Goal: Information Seeking & Learning: Understand process/instructions

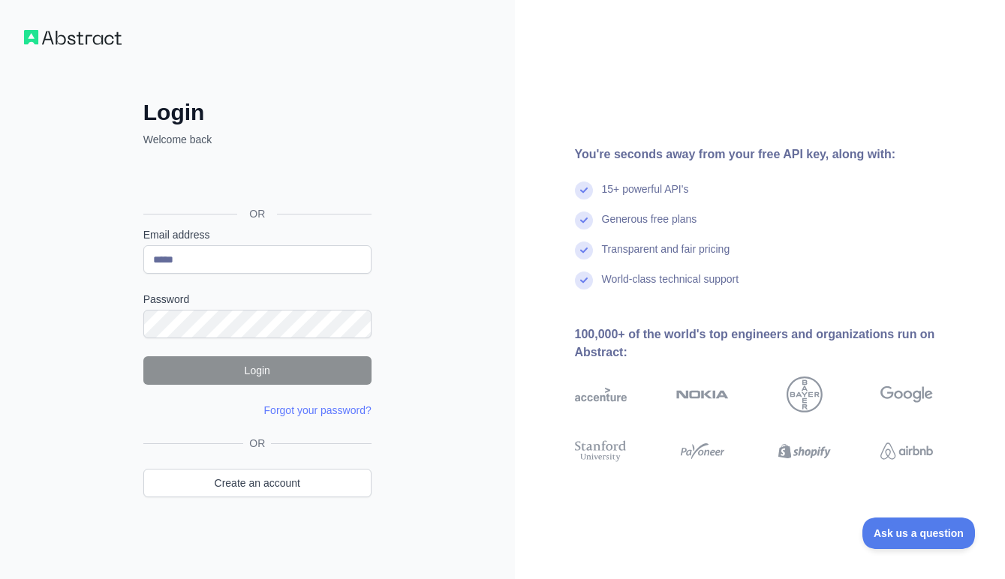
click at [252, 183] on div "Sign in with Google. Opens in new tab" at bounding box center [255, 180] width 225 height 33
click at [206, 259] on input "*****" at bounding box center [257, 259] width 228 height 29
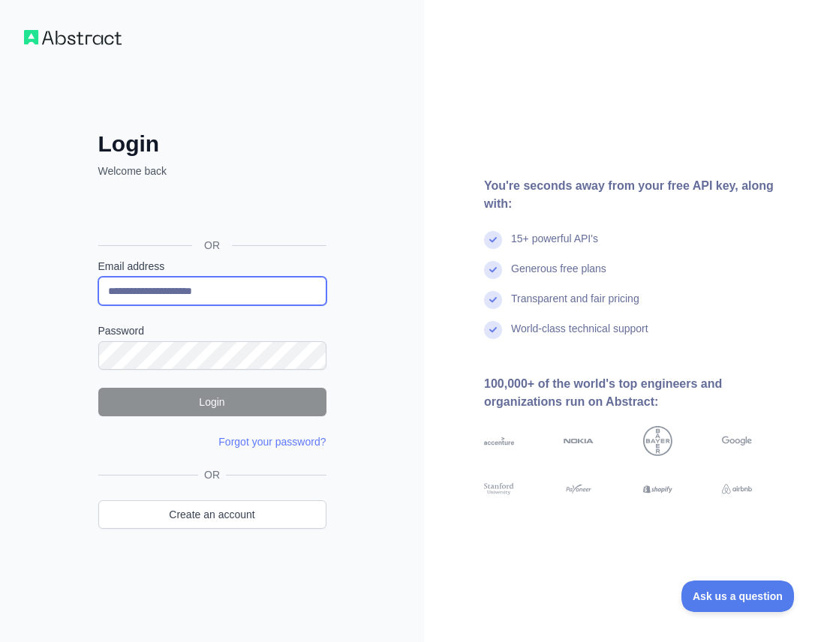
type input "**********"
click at [380, 465] on div "**********" at bounding box center [212, 321] width 424 height 642
click at [224, 516] on link "Create an account" at bounding box center [212, 515] width 228 height 29
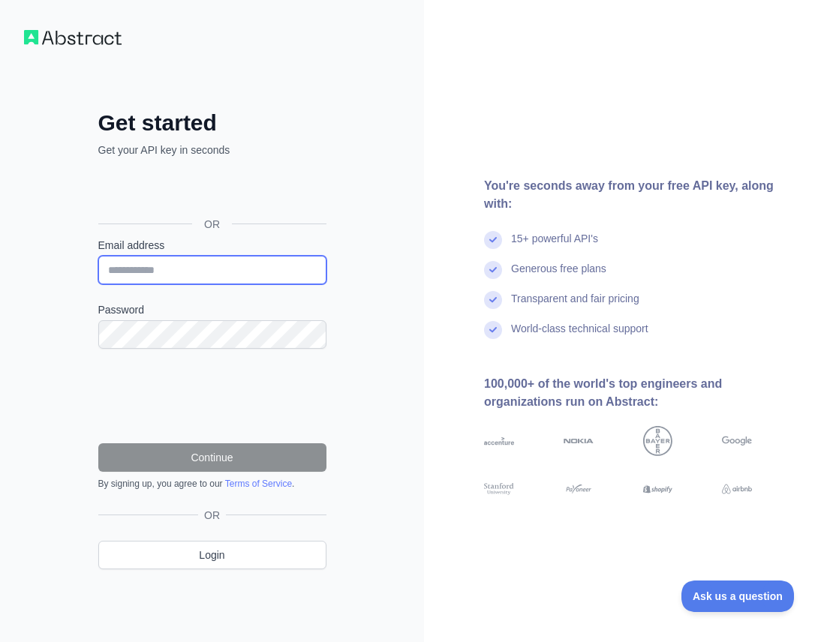
click at [175, 266] on input "Email address" at bounding box center [212, 270] width 228 height 29
type input "**********"
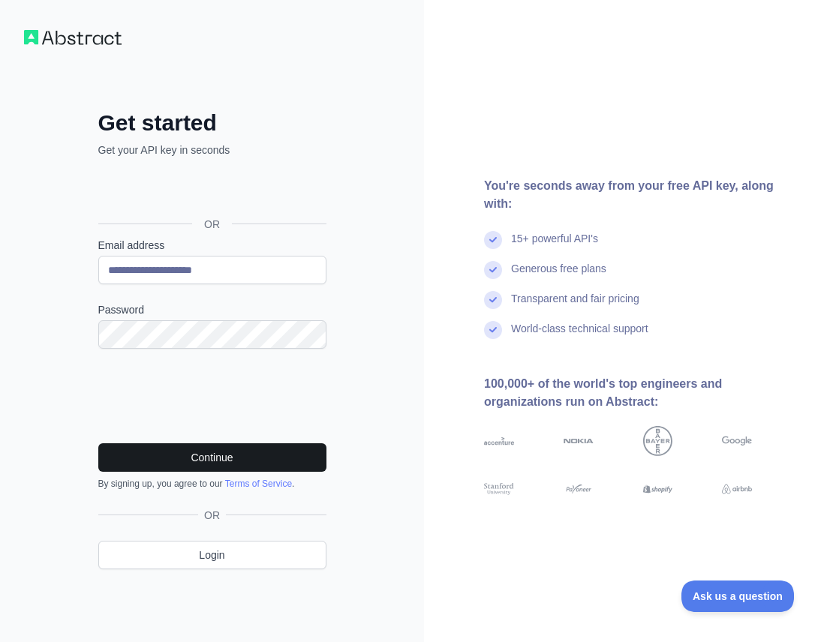
click at [188, 452] on button "Continue" at bounding box center [212, 458] width 228 height 29
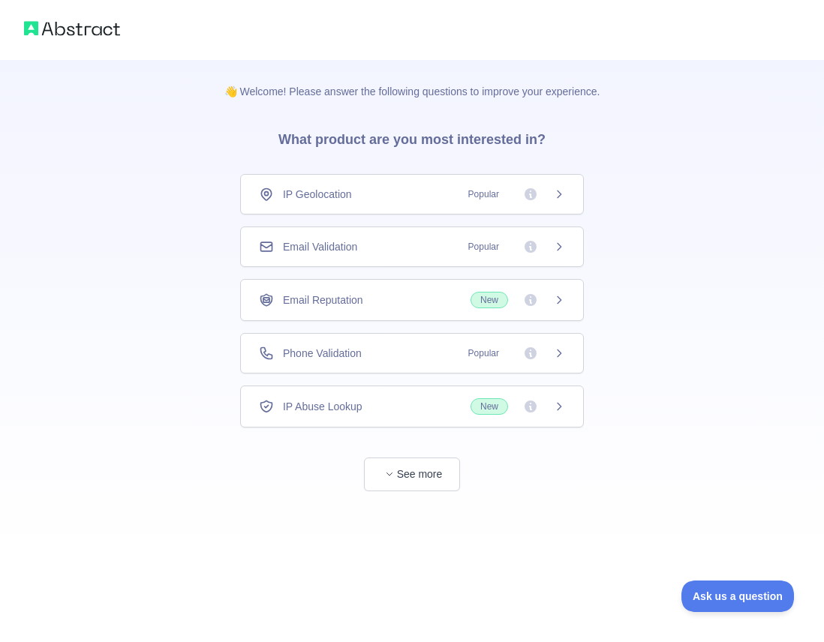
click at [560, 194] on icon at bounding box center [560, 194] width 4 height 7
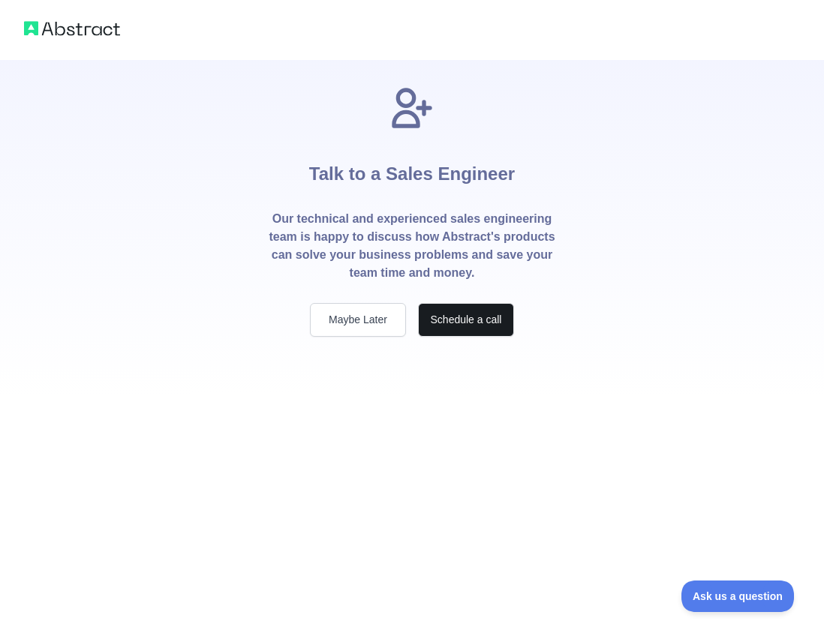
click at [479, 316] on button "Schedule a call" at bounding box center [466, 320] width 96 height 34
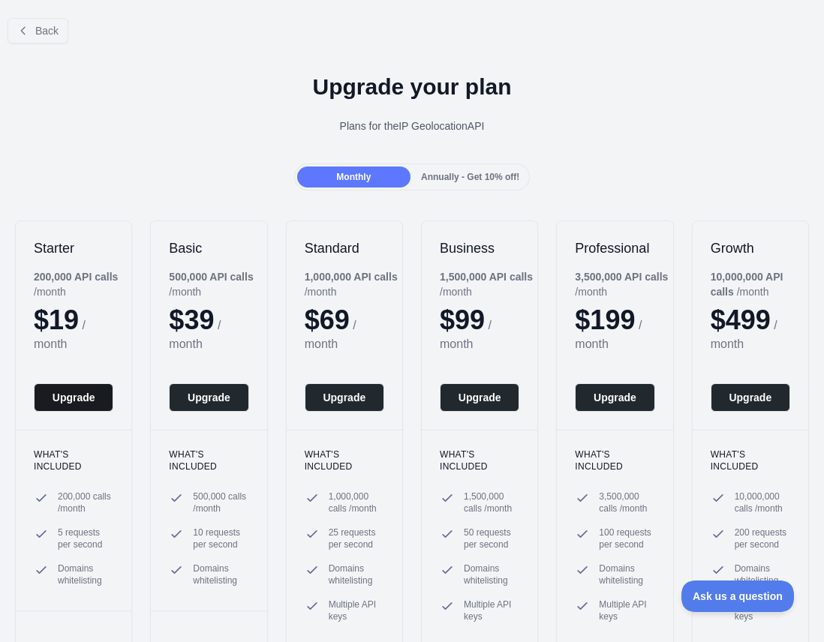
click at [77, 401] on button "Upgrade" at bounding box center [74, 398] width 80 height 29
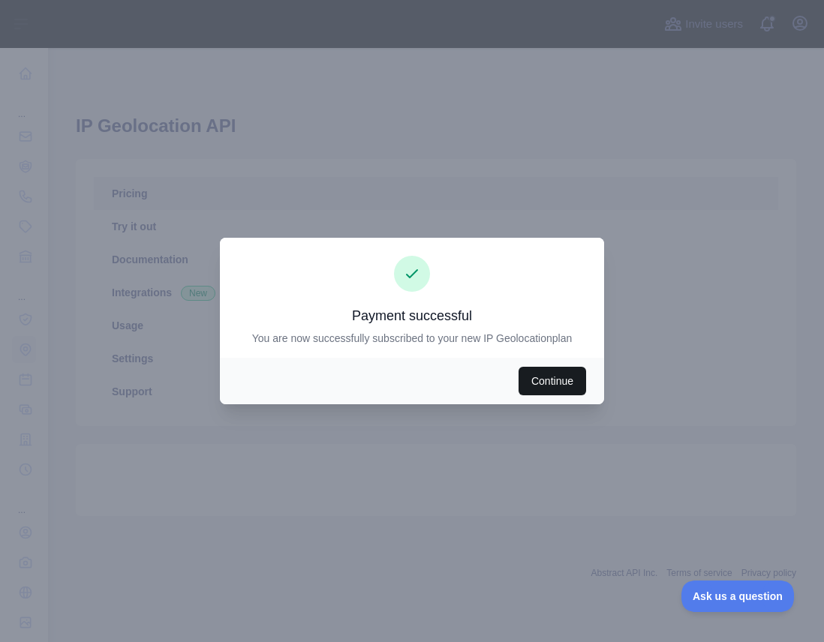
click at [540, 376] on button "Continue" at bounding box center [553, 381] width 68 height 29
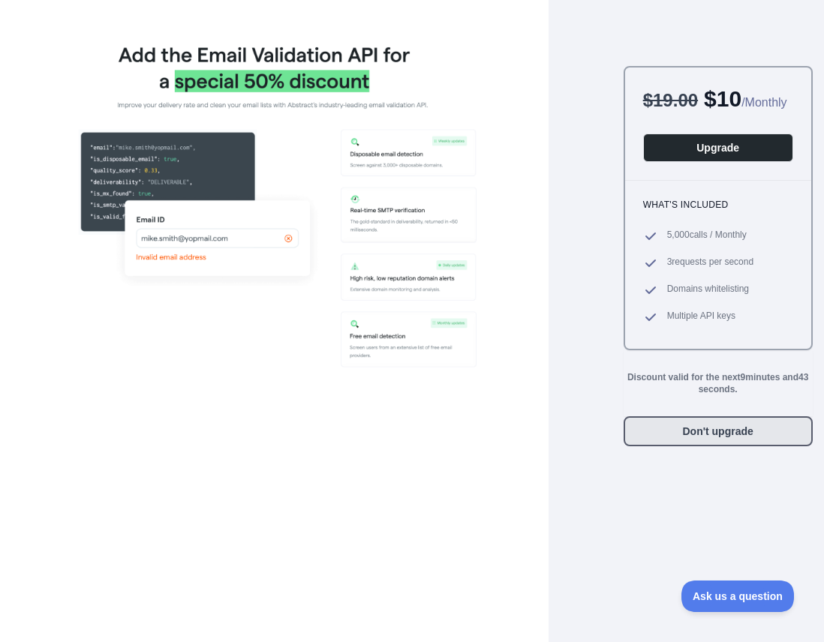
click at [709, 447] on button "Don't upgrade" at bounding box center [718, 432] width 189 height 30
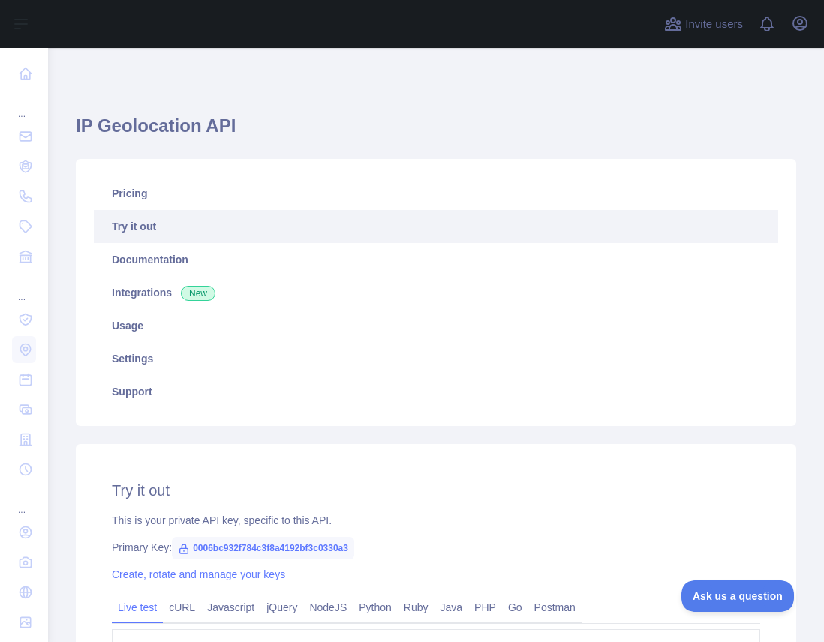
type textarea "**********"
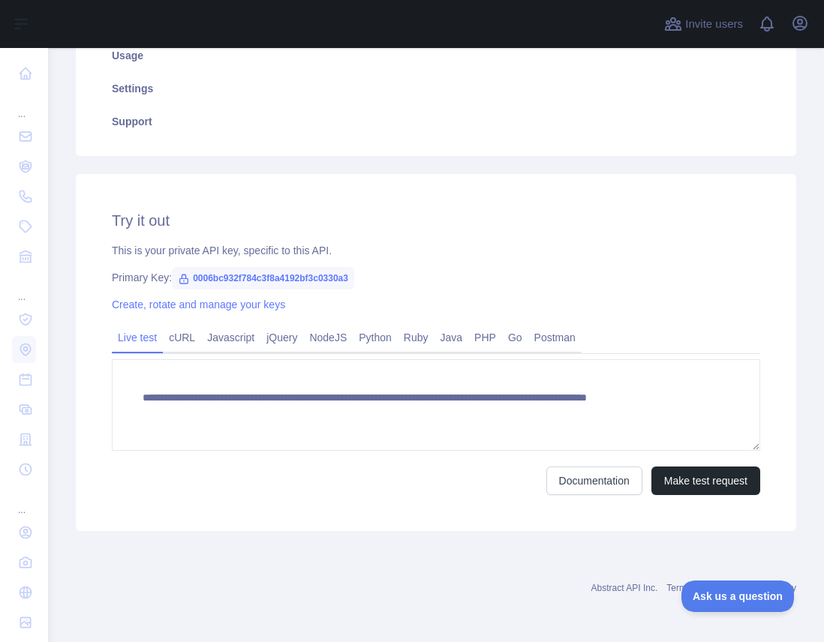
scroll to position [270, 0]
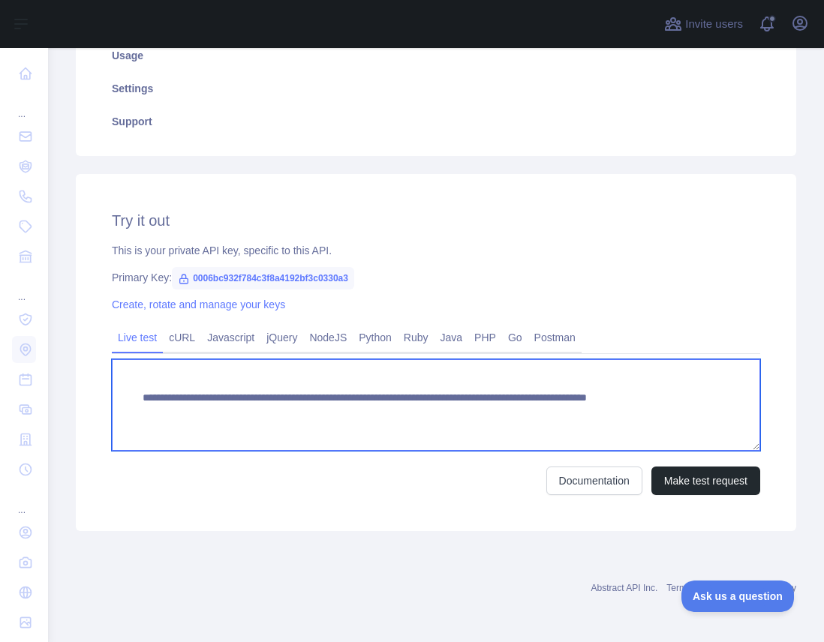
drag, startPoint x: 138, startPoint y: 398, endPoint x: 202, endPoint y: 447, distance: 80.3
click at [202, 447] on textarea "**********" at bounding box center [436, 406] width 648 height 92
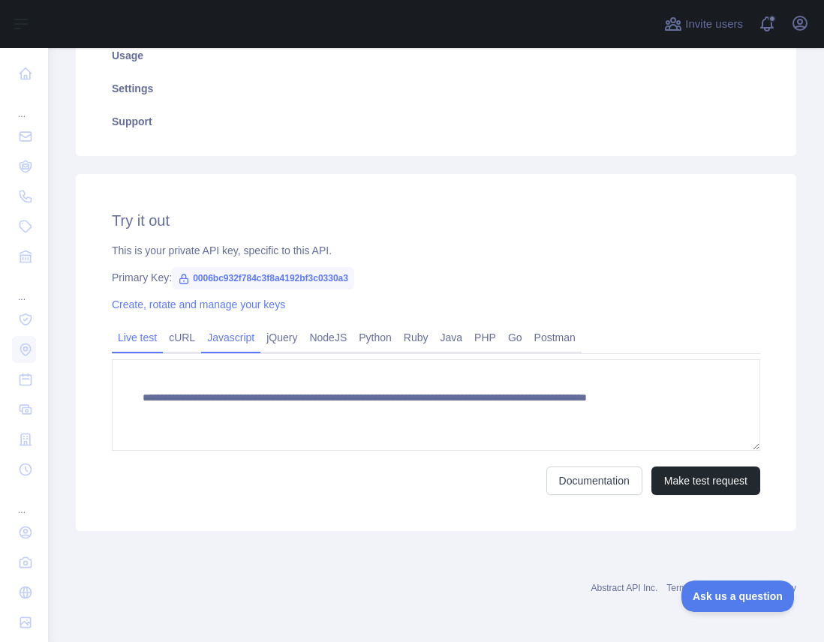
click at [239, 339] on link "Javascript" at bounding box center [230, 338] width 59 height 24
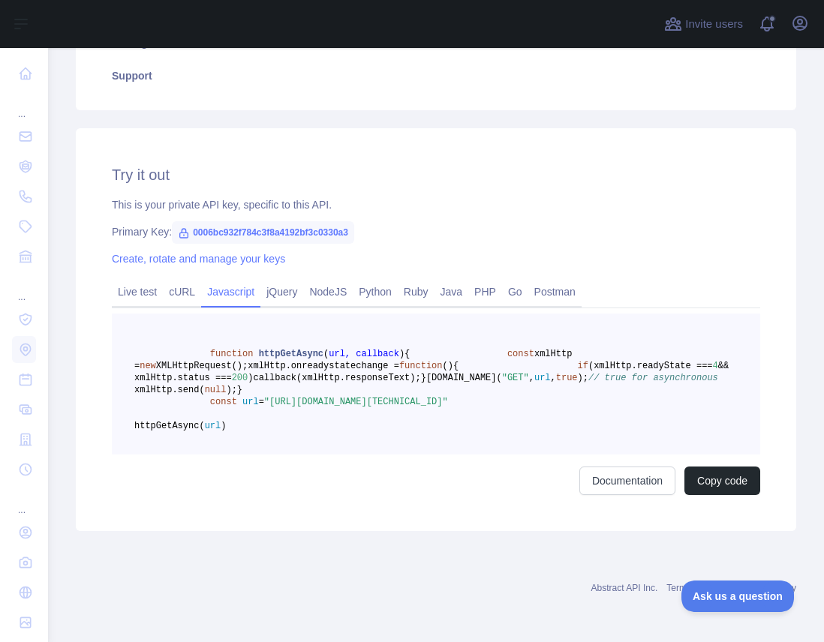
scroll to position [357, 0]
click at [293, 280] on link "jQuery" at bounding box center [281, 292] width 43 height 24
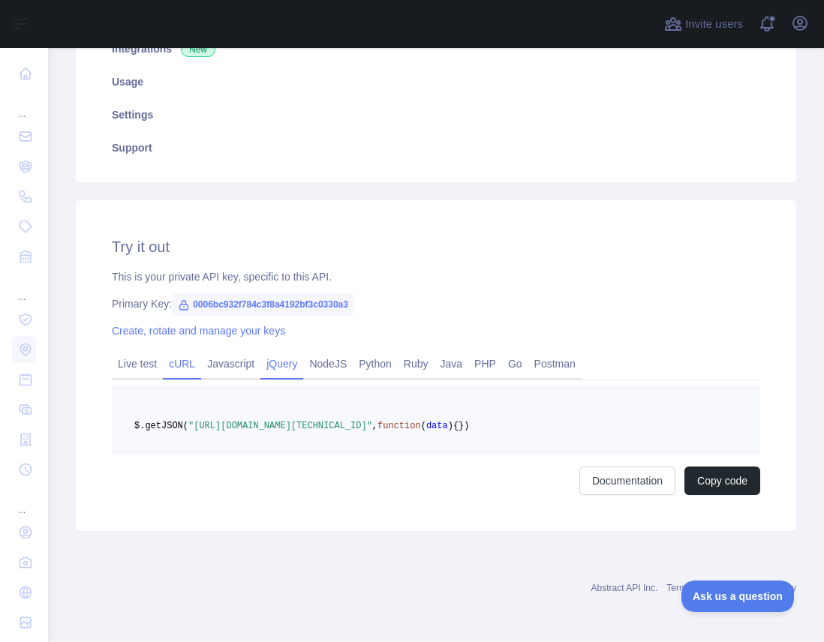
click at [179, 352] on link "cURL" at bounding box center [182, 364] width 38 height 24
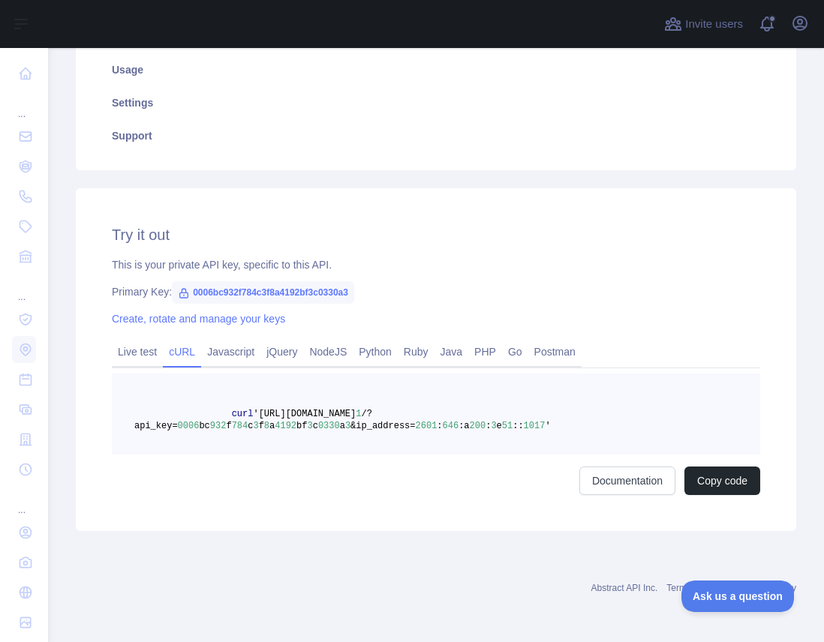
scroll to position [256, 0]
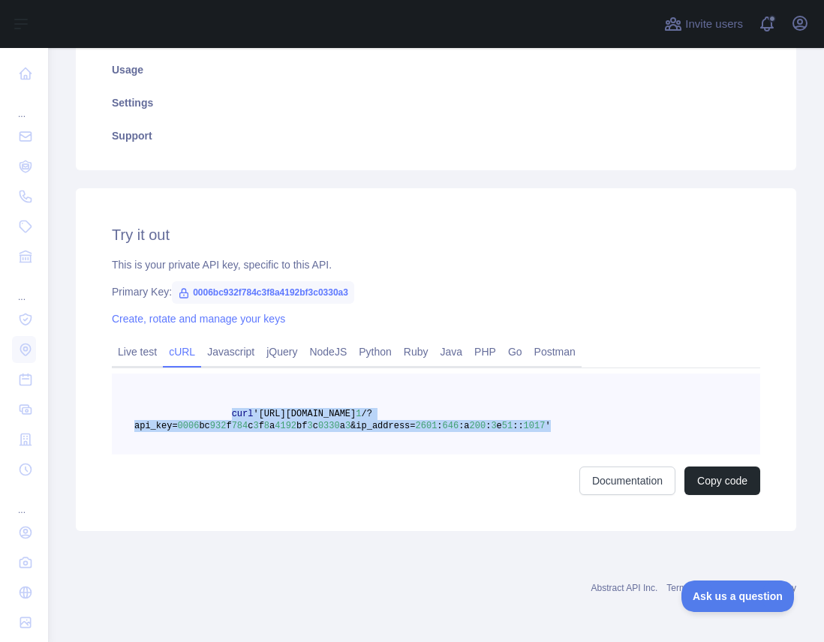
drag, startPoint x: 230, startPoint y: 414, endPoint x: 269, endPoint y: 444, distance: 48.8
click at [269, 444] on pre "curl 'https://ipgeolocation.abstractapi.com/v 1 /?api_key= 0006 bc 932 f 784 c …" at bounding box center [436, 414] width 648 height 81
copy span "curl 'https://ipgeolocation.abstractapi.com/v 1 /?api_key= 0006 bc 932 f 784 c …"
click at [231, 354] on link "Javascript" at bounding box center [230, 352] width 59 height 24
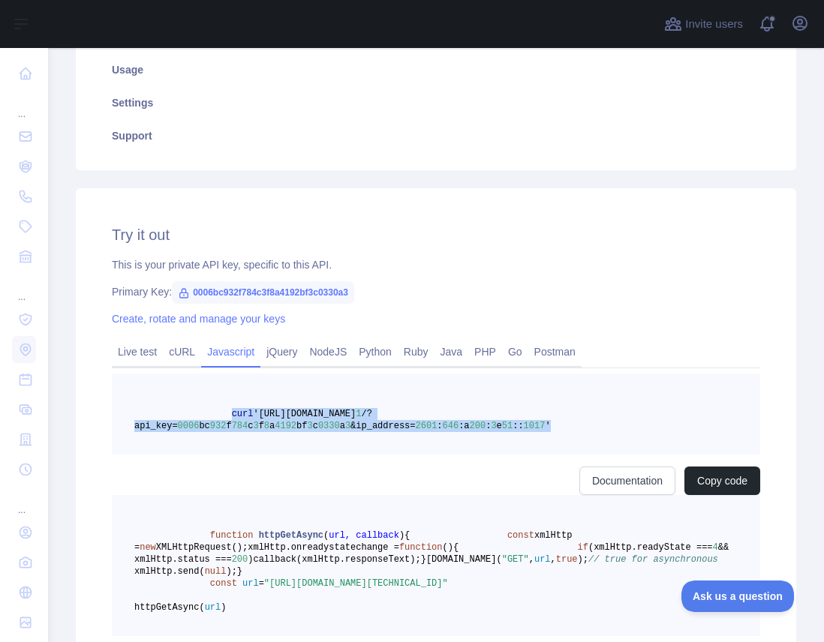
click at [231, 354] on link "Javascript" at bounding box center [230, 352] width 59 height 24
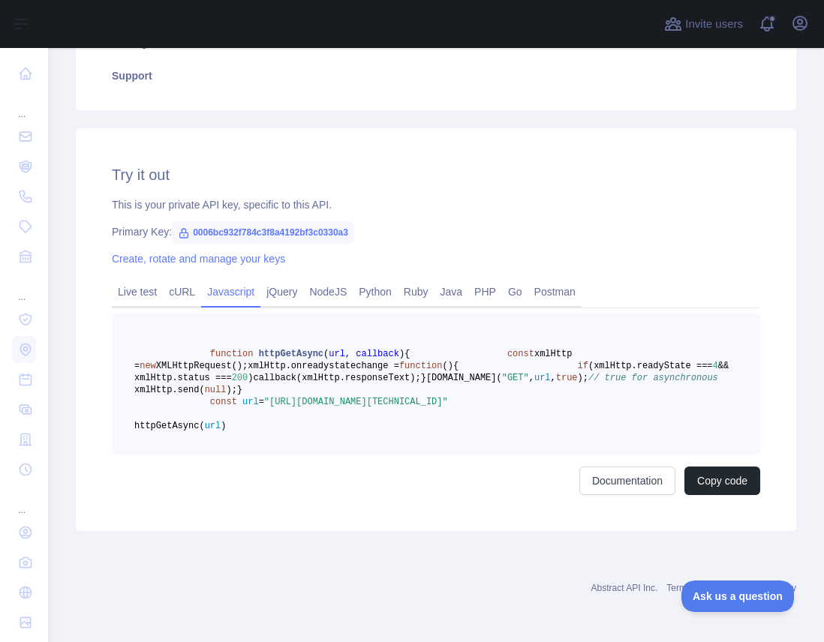
scroll to position [366, 0]
click at [710, 495] on button "Copy code" at bounding box center [723, 481] width 76 height 29
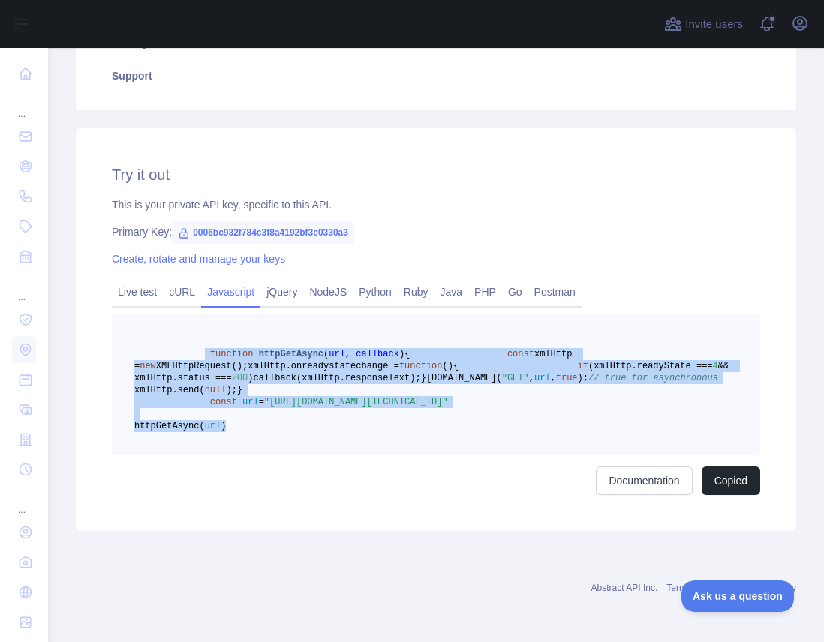
drag, startPoint x: 205, startPoint y: 297, endPoint x: 325, endPoint y: 468, distance: 209.1
click at [325, 455] on pre "function httpGetAsync ( url, callback ) { const xmlHttp = new XMLHttpRequest();…" at bounding box center [436, 384] width 648 height 141
copy code "function httpGetAsync ( url, callback ) { const xmlHttp = new XMLHttpRequest();…"
click at [290, 280] on link "jQuery" at bounding box center [281, 292] width 43 height 24
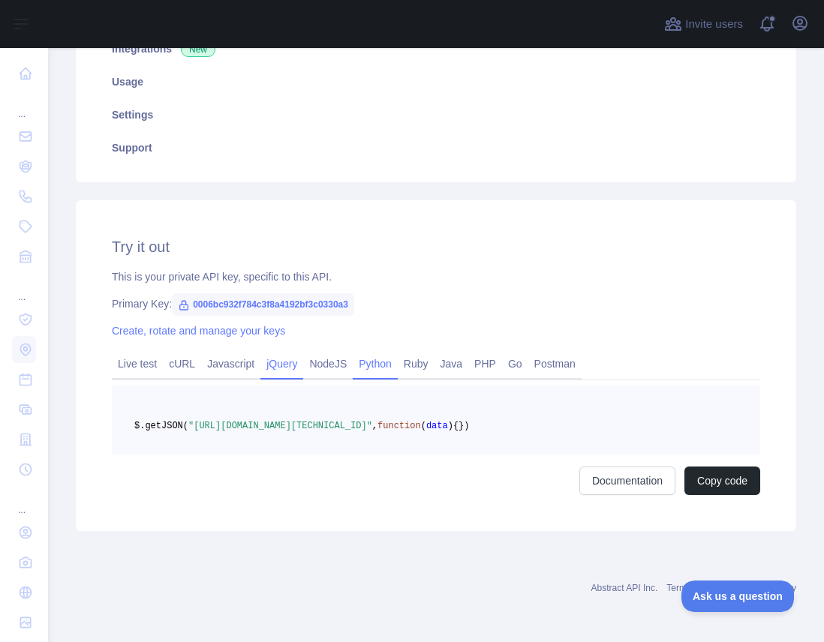
click at [398, 352] on link "Python" at bounding box center [375, 364] width 45 height 24
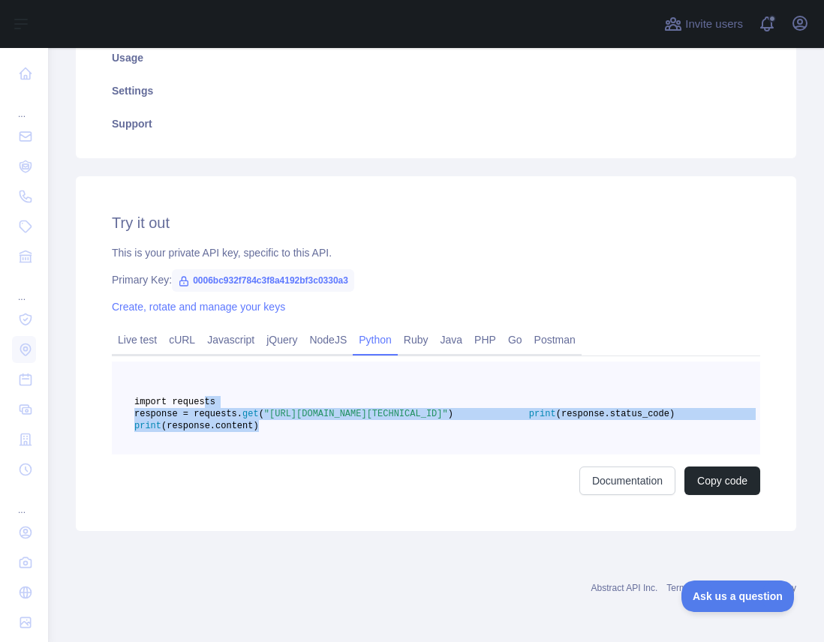
drag, startPoint x: 207, startPoint y: 403, endPoint x: 345, endPoint y: 463, distance: 149.9
click at [345, 455] on pre "import requests response = requests. get ( "https://ipgeolocation.abstractapi.c…" at bounding box center [436, 408] width 648 height 93
copy code "import requests response = requests. get ( "https://ipgeolocation.abstractapi.c…"
click at [573, 337] on link "Postman" at bounding box center [554, 340] width 53 height 24
click at [573, 337] on div "Try it out This is your private API key, specific to this API. Primary Key: 000…" at bounding box center [436, 353] width 721 height 355
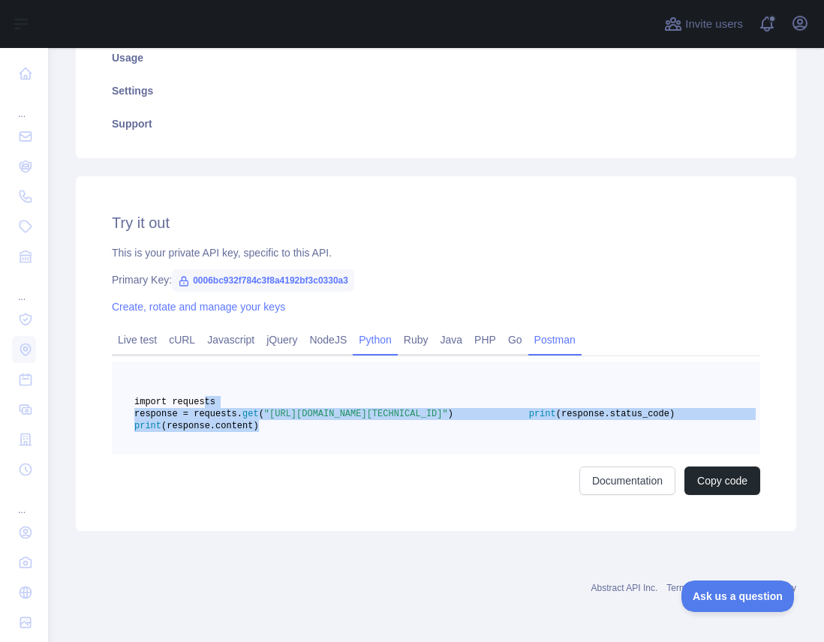
scroll to position [203, 0]
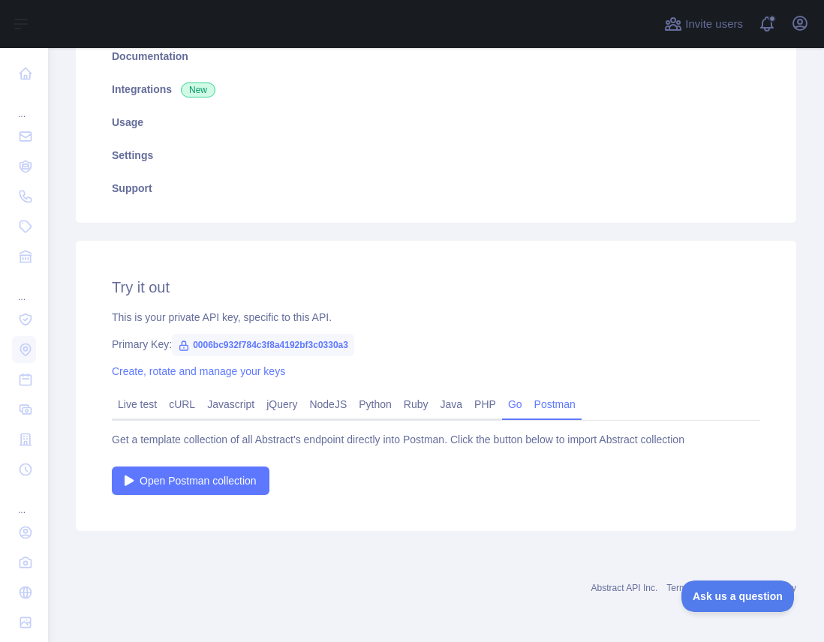
click at [528, 405] on link "Go" at bounding box center [515, 405] width 26 height 24
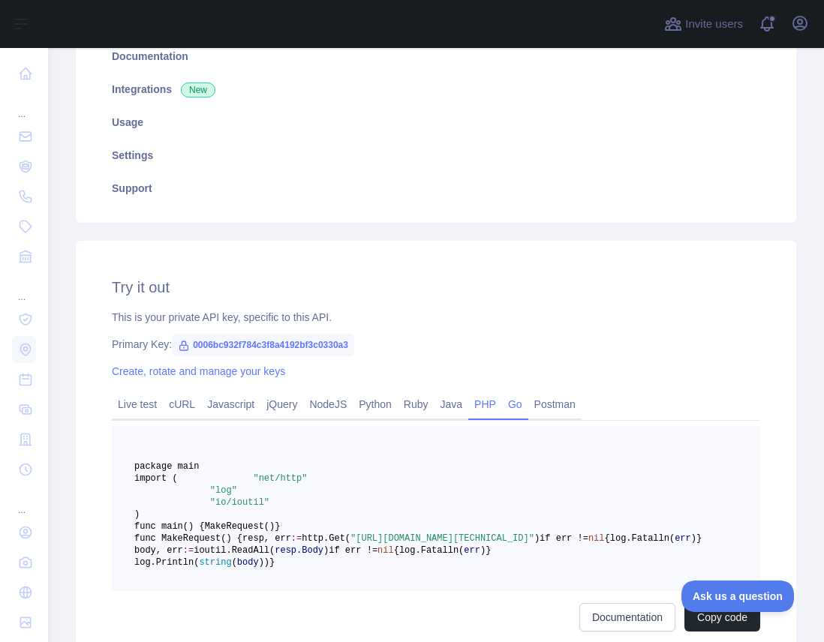
click at [502, 408] on link "PHP" at bounding box center [485, 405] width 34 height 24
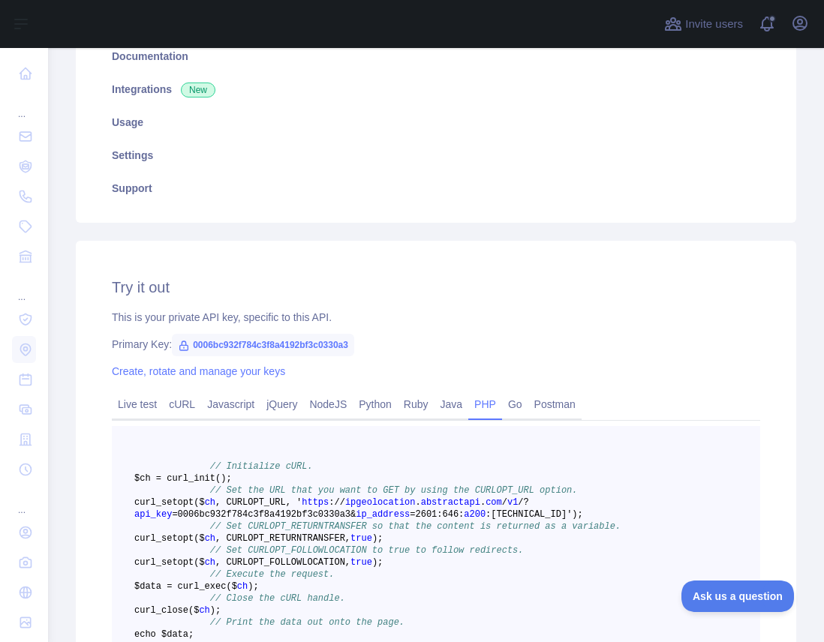
scroll to position [262, 0]
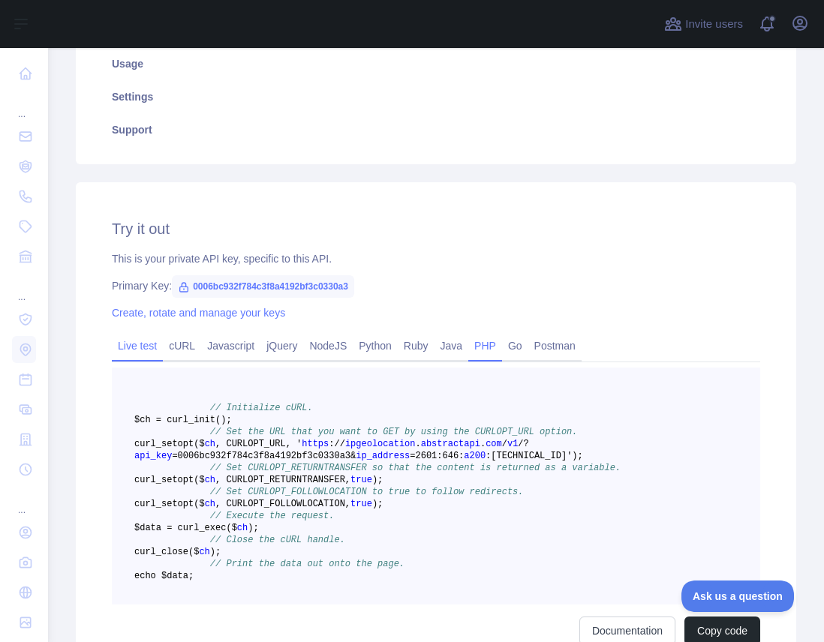
click at [137, 346] on link "Live test" at bounding box center [137, 346] width 51 height 24
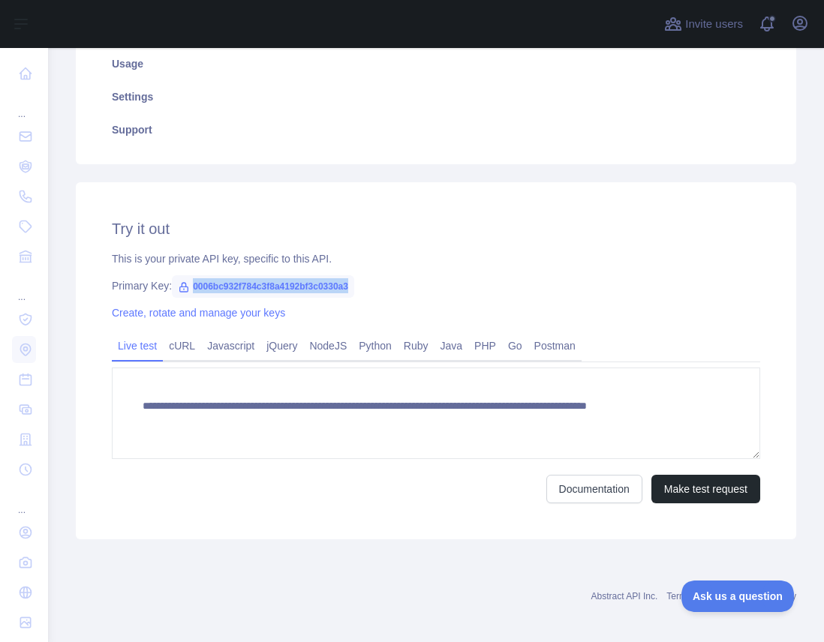
drag, startPoint x: 195, startPoint y: 285, endPoint x: 373, endPoint y: 285, distance: 177.9
click at [354, 285] on span "0006bc932f784c3f8a4192bf3c0330a3" at bounding box center [263, 286] width 182 height 23
click at [127, 261] on div "This is your private API key, specific to this API." at bounding box center [436, 258] width 648 height 15
drag, startPoint x: 113, startPoint y: 258, endPoint x: 391, endPoint y: 293, distance: 279.9
click at [391, 293] on div "**********" at bounding box center [436, 360] width 721 height 357
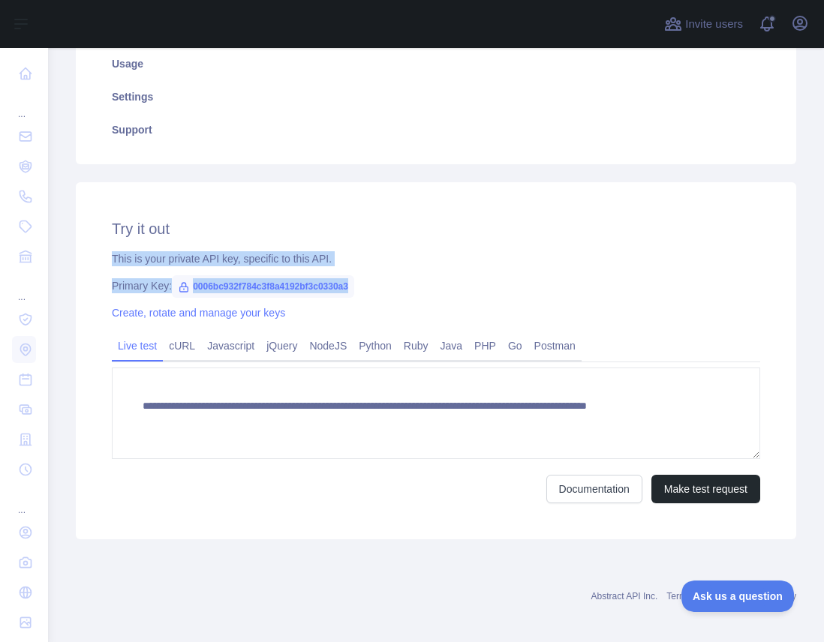
copy div "This is your private API key, specific to this API. Primary Key: 0006bc932f784c…"
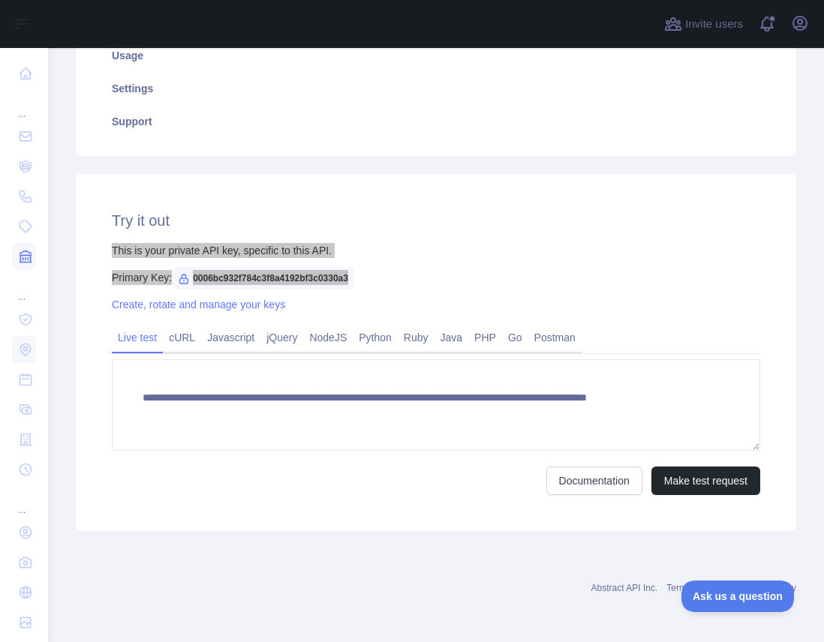
scroll to position [270, 0]
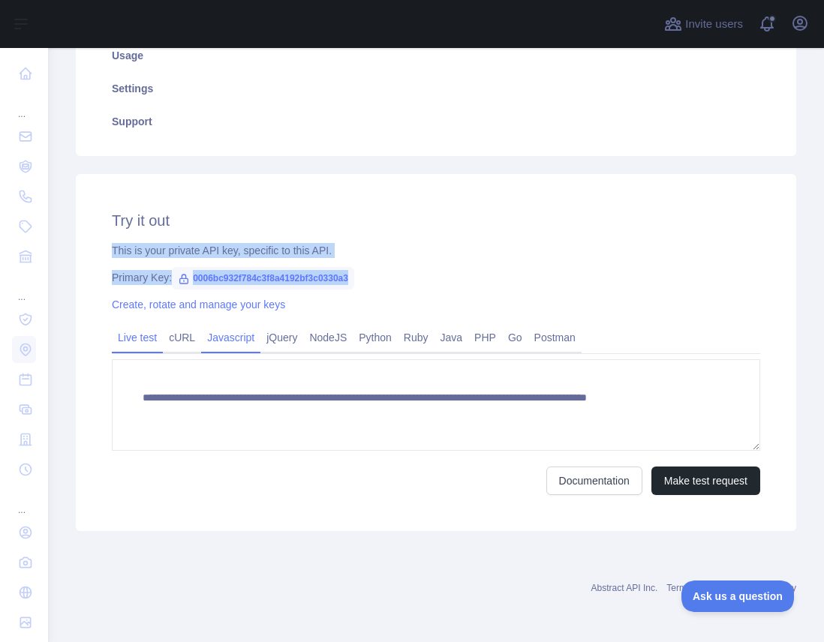
click at [243, 341] on link "Javascript" at bounding box center [230, 338] width 59 height 24
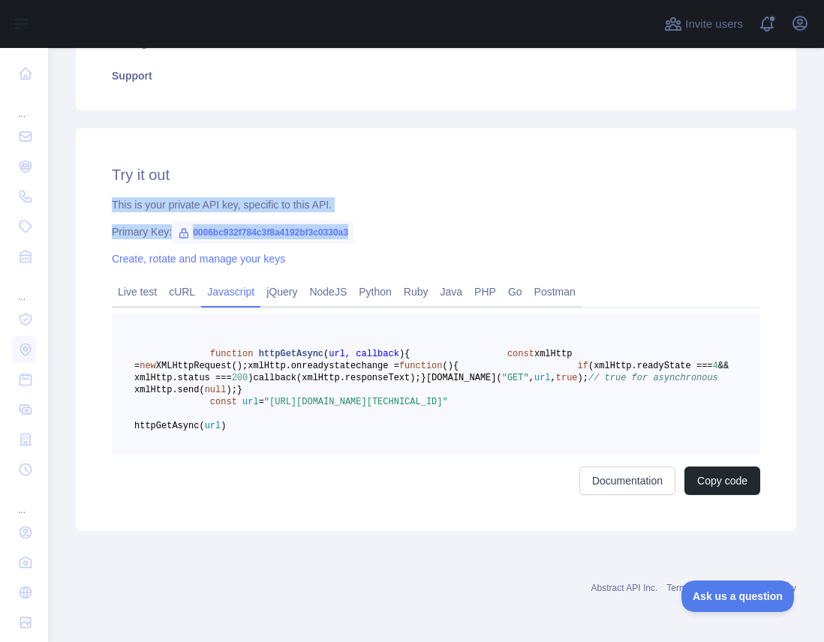
scroll to position [375, 0]
click at [626, 495] on link "Documentation" at bounding box center [627, 481] width 96 height 29
click at [428, 224] on div "Primary Key: 0006bc932f784c3f8a4192bf3c0330a3" at bounding box center [436, 231] width 648 height 15
drag, startPoint x: 386, startPoint y: 179, endPoint x: 108, endPoint y: 145, distance: 279.8
click at [108, 145] on div "Try it out This is your private API key, specific to this API. Primary Key: 000…" at bounding box center [436, 329] width 721 height 403
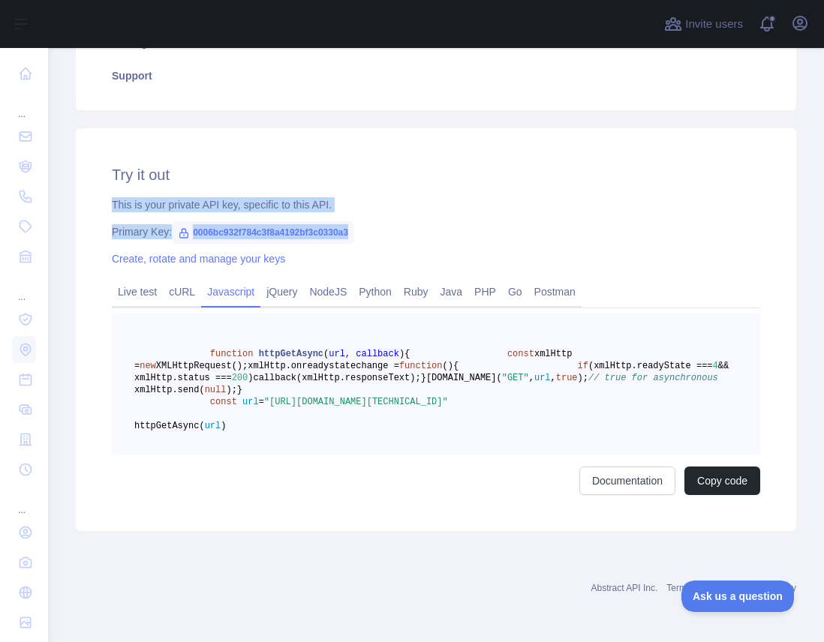
copy div "This is your private API key, specific to this API. Primary Key: 0006bc932f784c…"
